Goal: Obtain resource: Download file/media

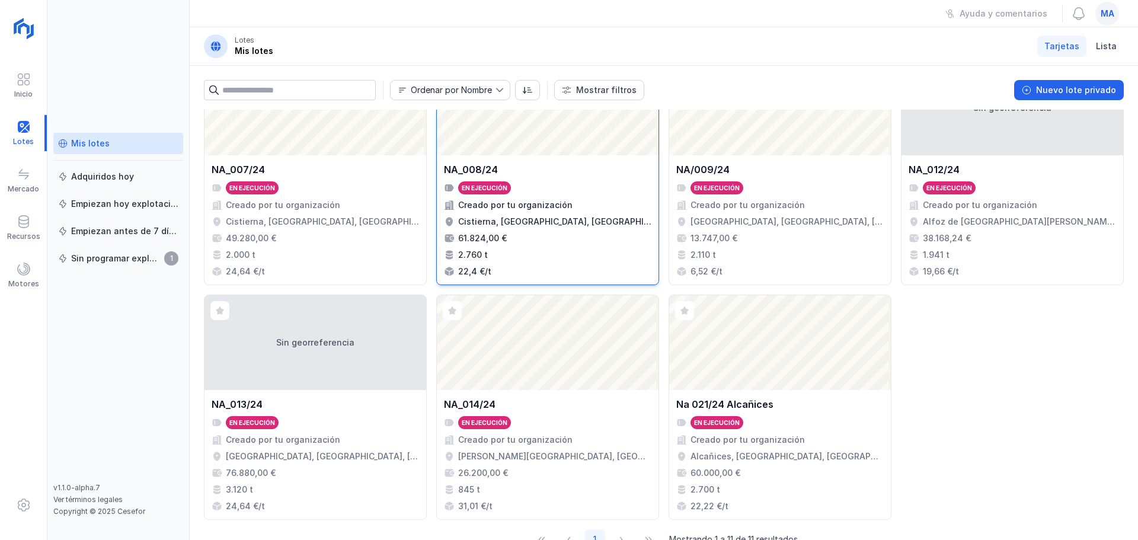
scroll to position [296, 0]
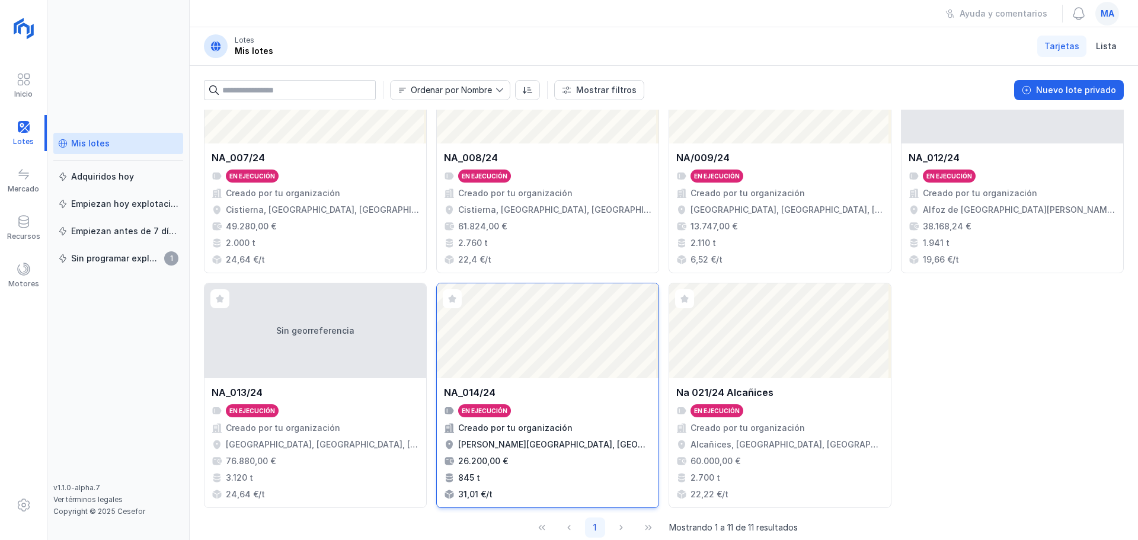
click at [611, 442] on div "[PERSON_NAME][GEOGRAPHIC_DATA], [GEOGRAPHIC_DATA], [GEOGRAPHIC_DATA]" at bounding box center [554, 445] width 193 height 12
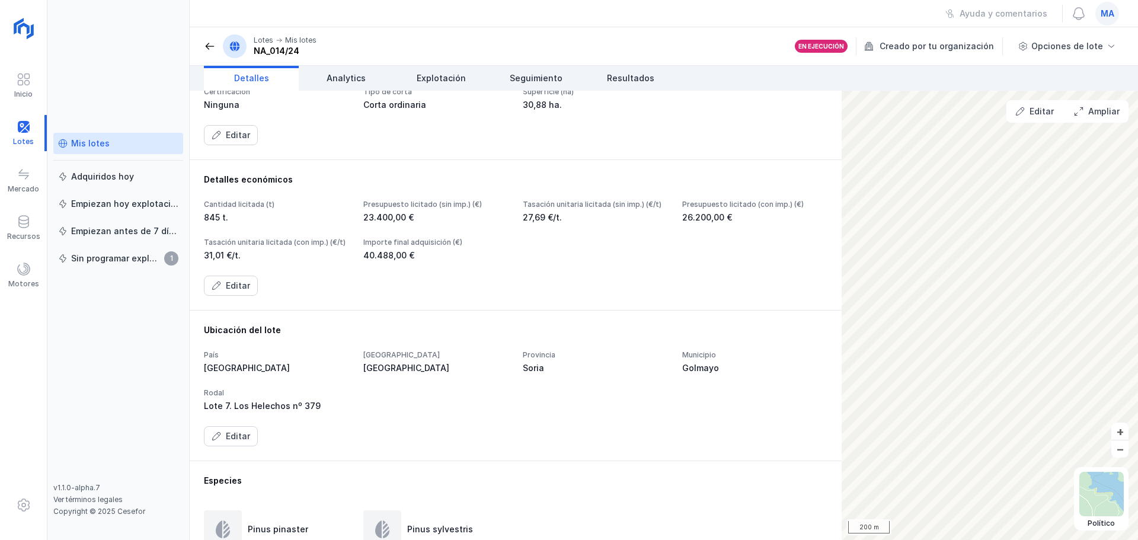
scroll to position [237, 0]
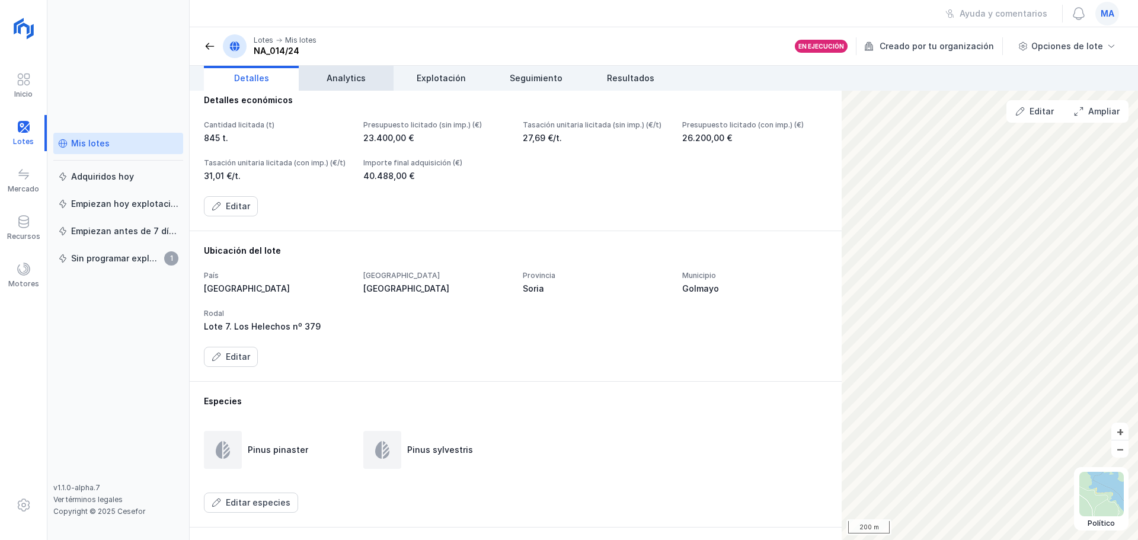
click at [327, 86] on link "Analytics" at bounding box center [346, 78] width 95 height 25
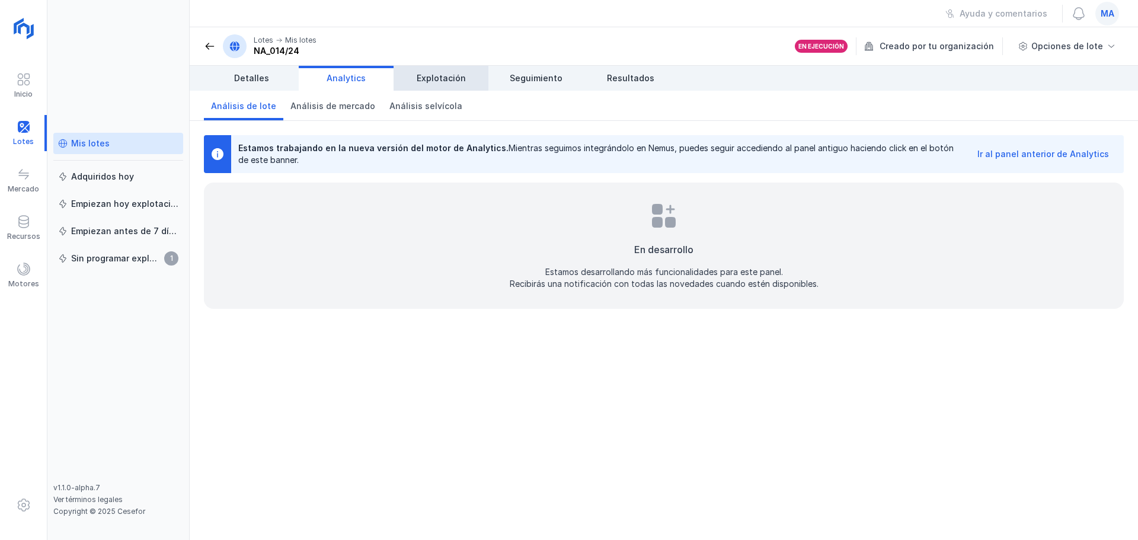
click at [433, 79] on span "Explotación" at bounding box center [441, 78] width 49 height 12
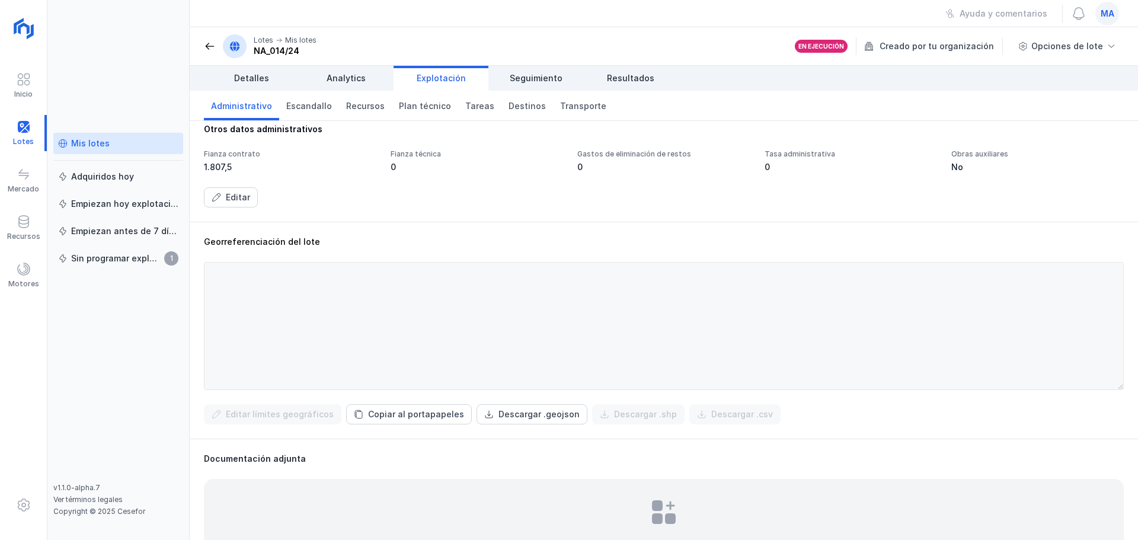
scroll to position [296, 0]
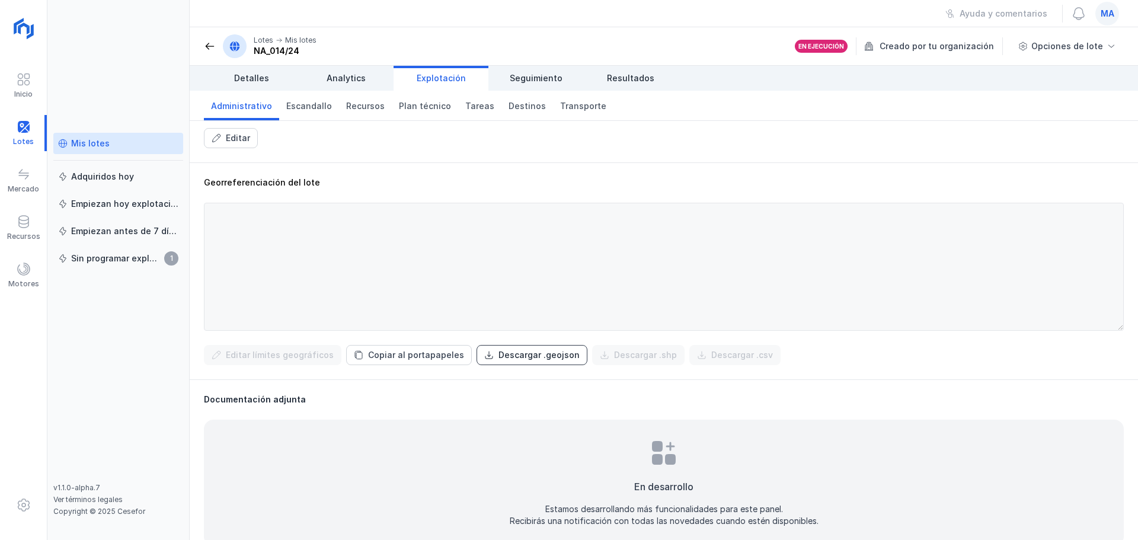
click at [522, 361] on div "Descargar .geojson" at bounding box center [539, 355] width 81 height 12
